Goal: Transaction & Acquisition: Purchase product/service

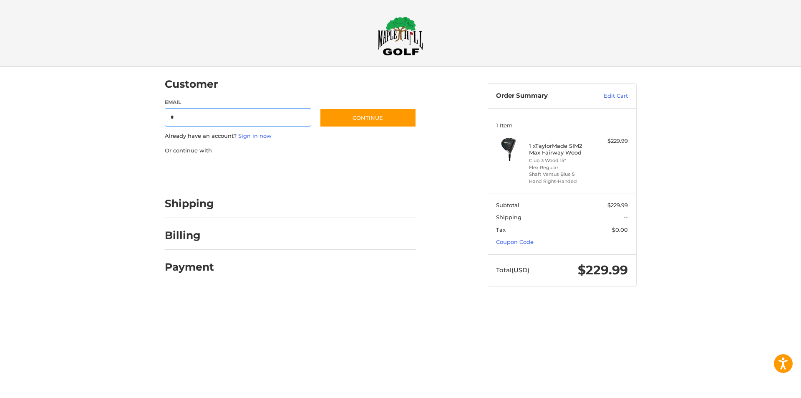
type input "**********"
click at [373, 122] on button "Continue" at bounding box center [368, 117] width 97 height 19
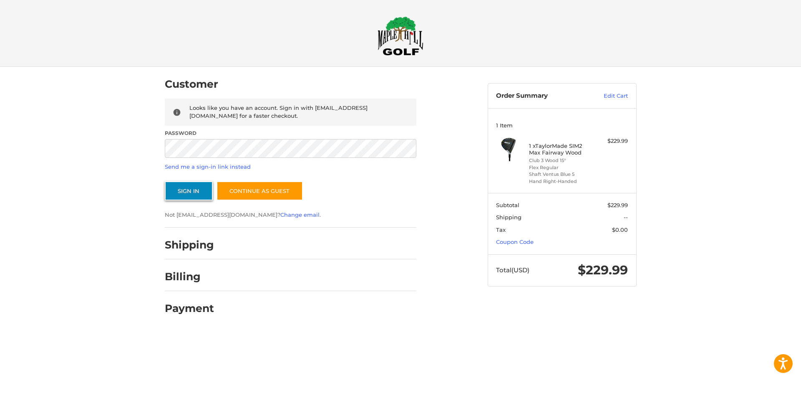
click at [185, 194] on button "Sign In" at bounding box center [189, 190] width 48 height 19
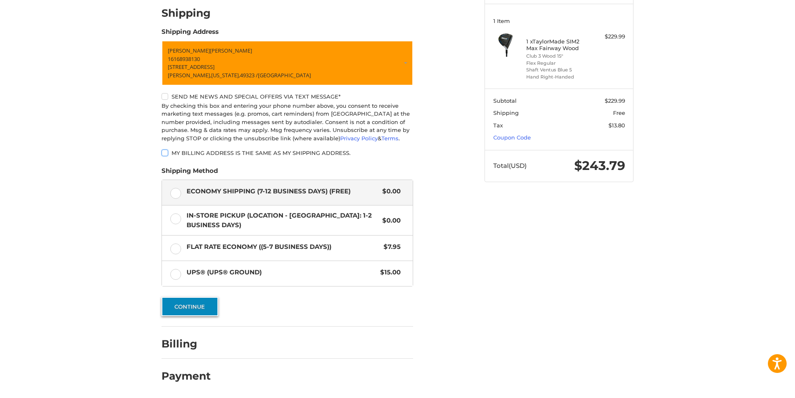
scroll to position [115, 0]
click at [197, 298] on button "Continue" at bounding box center [190, 306] width 57 height 19
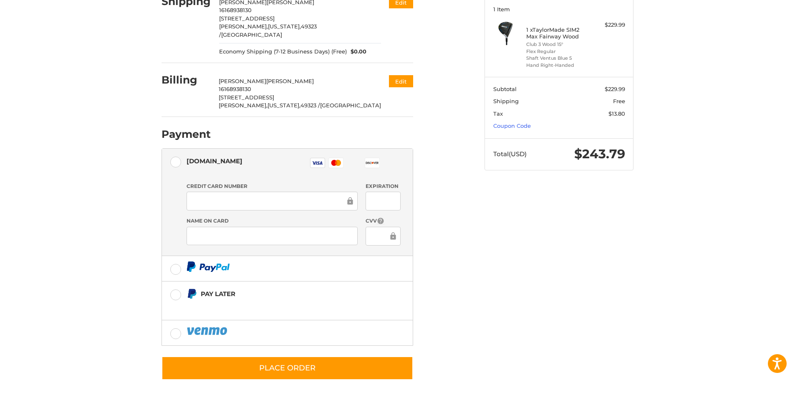
scroll to position [121, 0]
click at [521, 122] on link "Coupon Code" at bounding box center [512, 125] width 38 height 7
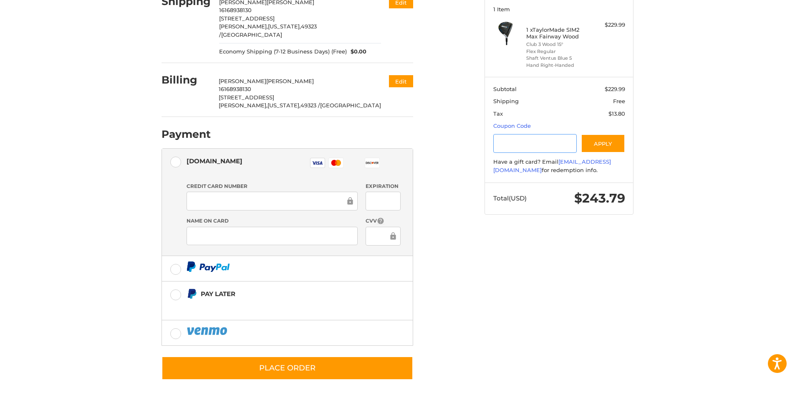
click at [521, 136] on input "Gift Certificate or Coupon Code" at bounding box center [535, 143] width 84 height 19
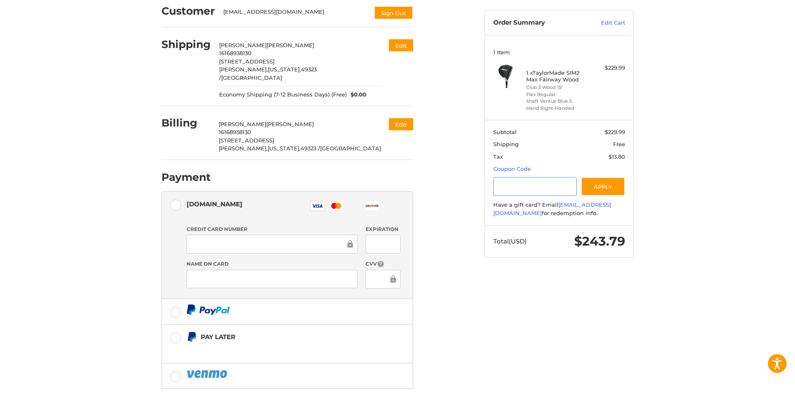
scroll to position [0, 0]
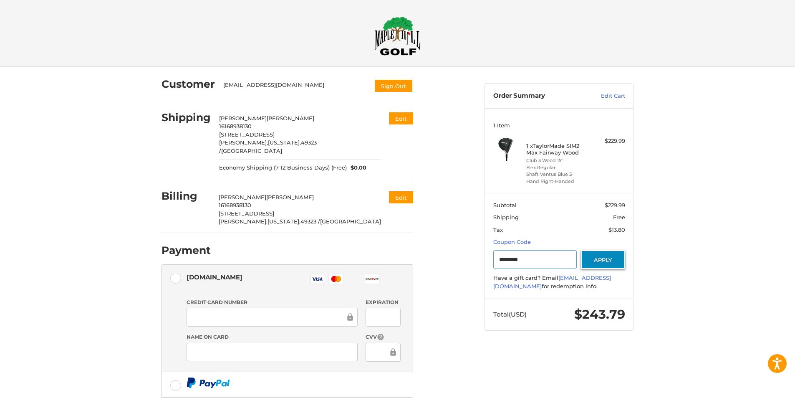
type input "*********"
click at [614, 261] on button "Apply" at bounding box center [603, 259] width 44 height 19
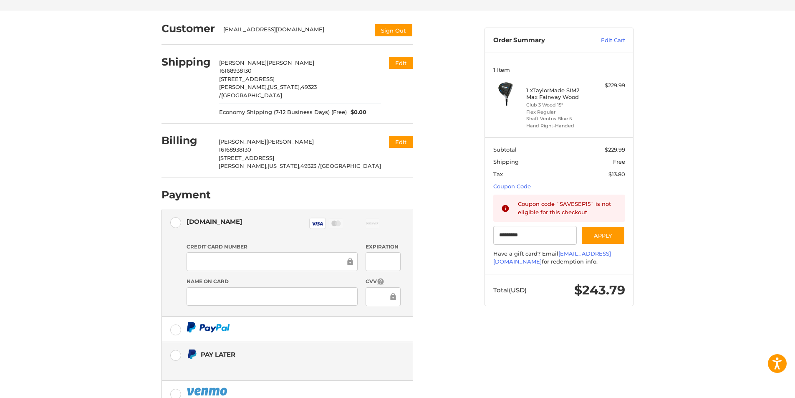
scroll to position [121, 0]
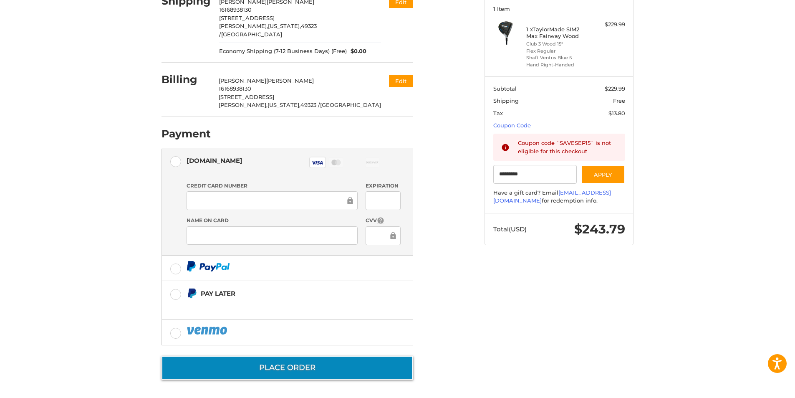
click at [298, 366] on button "Place Order" at bounding box center [288, 368] width 252 height 24
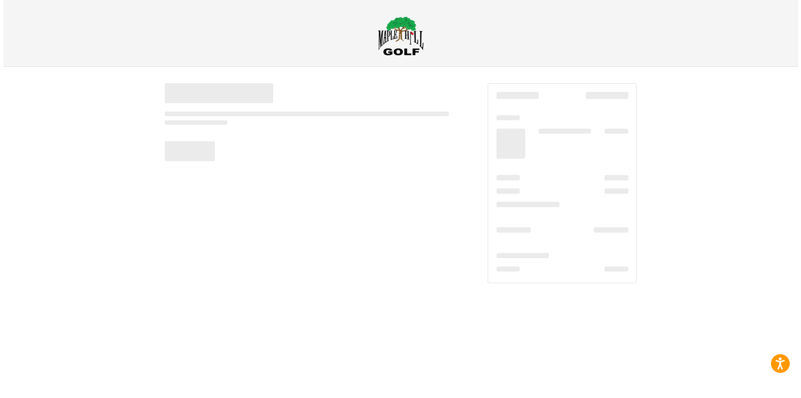
scroll to position [0, 0]
